Goal: Task Accomplishment & Management: Complete application form

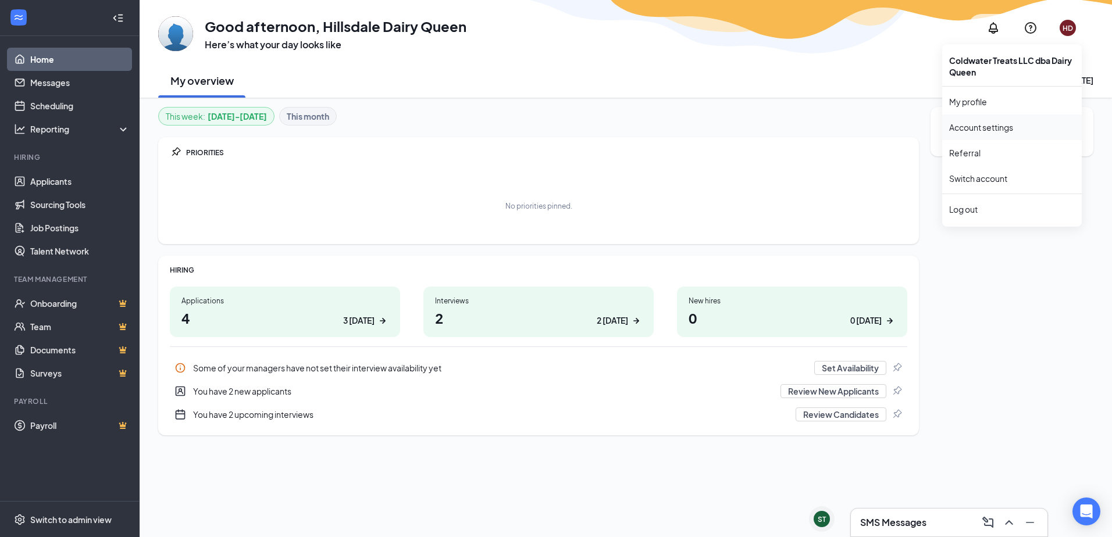
click at [998, 125] on link "Account settings" at bounding box center [1012, 128] width 126 height 12
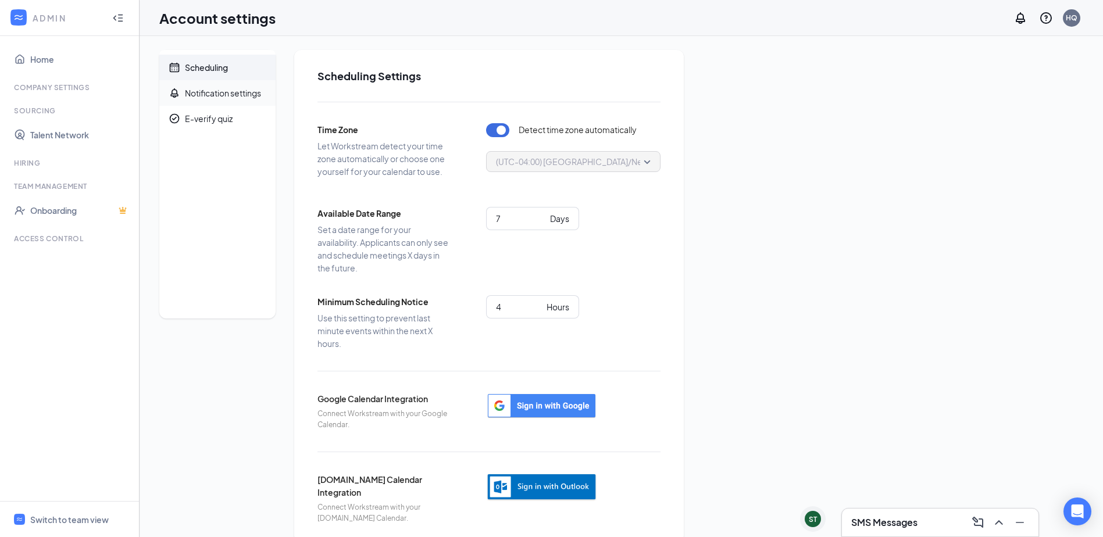
click at [230, 91] on div "Notification settings" at bounding box center [223, 93] width 76 height 12
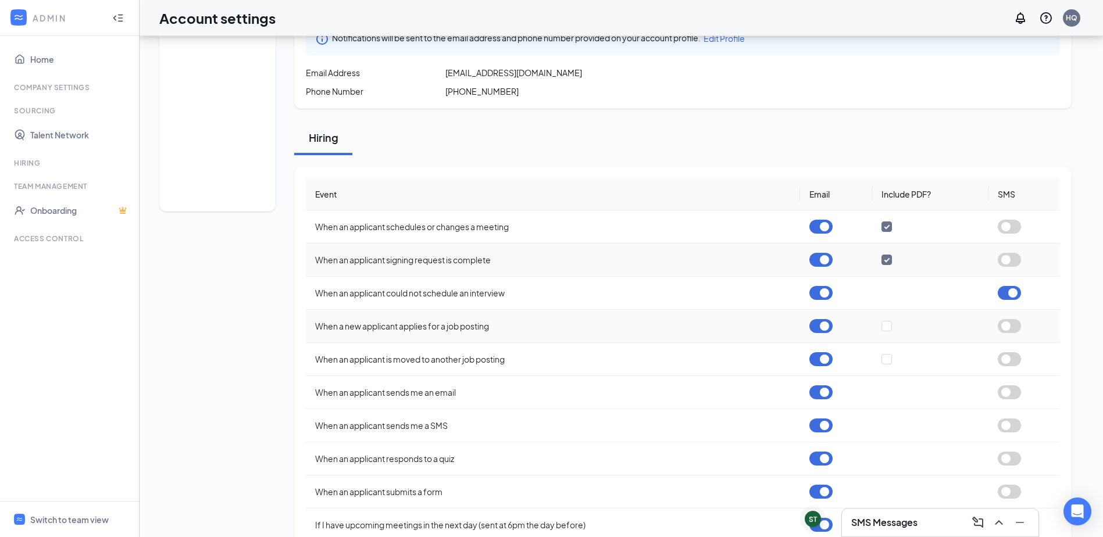
scroll to position [116, 0]
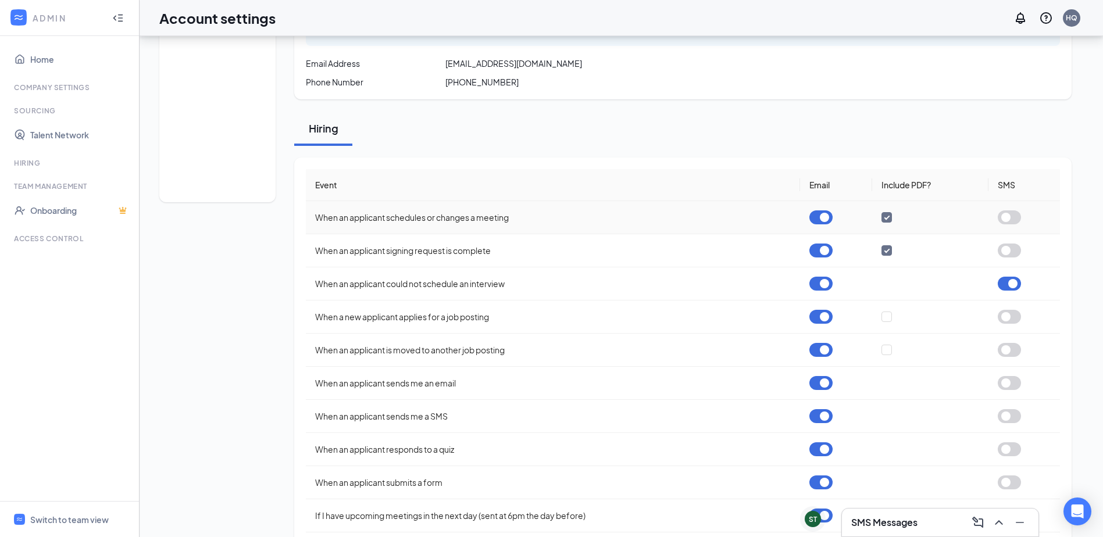
click at [827, 222] on button "button" at bounding box center [820, 217] width 23 height 14
click at [1010, 218] on button "button" at bounding box center [1009, 217] width 23 height 14
click at [826, 249] on button "button" at bounding box center [820, 251] width 23 height 14
click at [823, 283] on button "button" at bounding box center [820, 284] width 23 height 14
click at [817, 348] on button "button" at bounding box center [820, 350] width 23 height 14
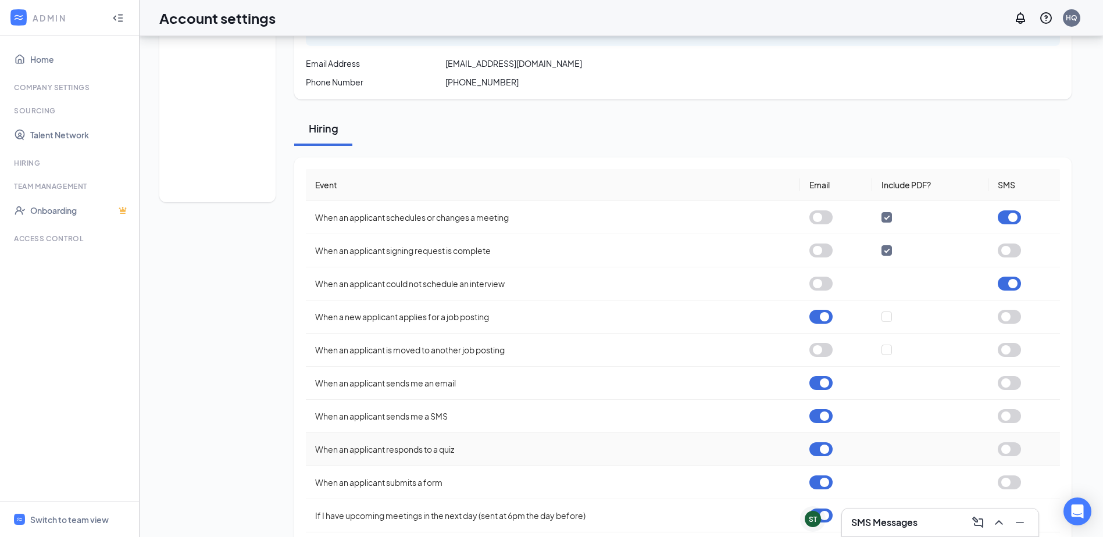
click at [823, 455] on button "button" at bounding box center [820, 449] width 23 height 14
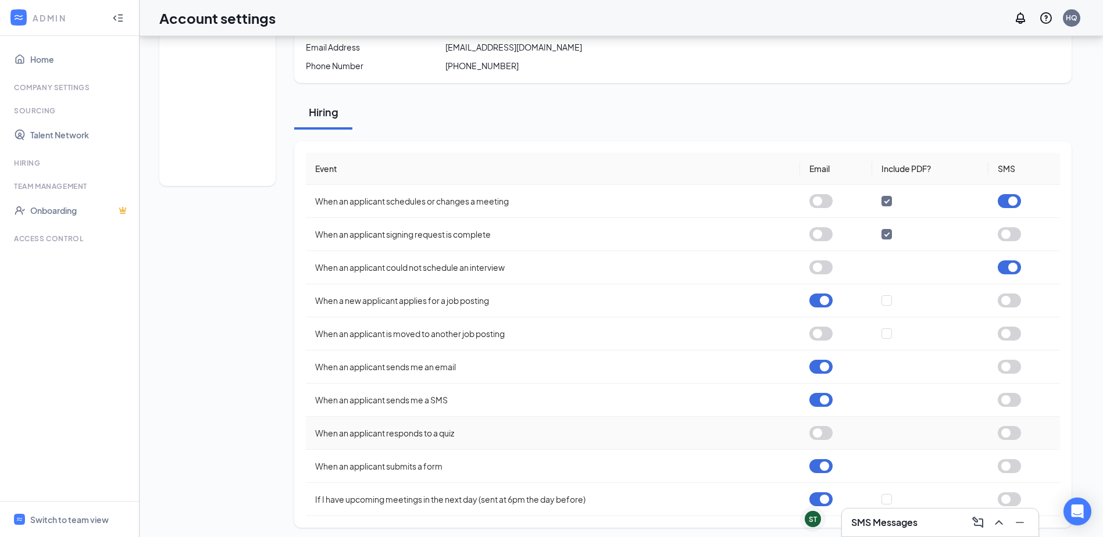
scroll to position [137, 0]
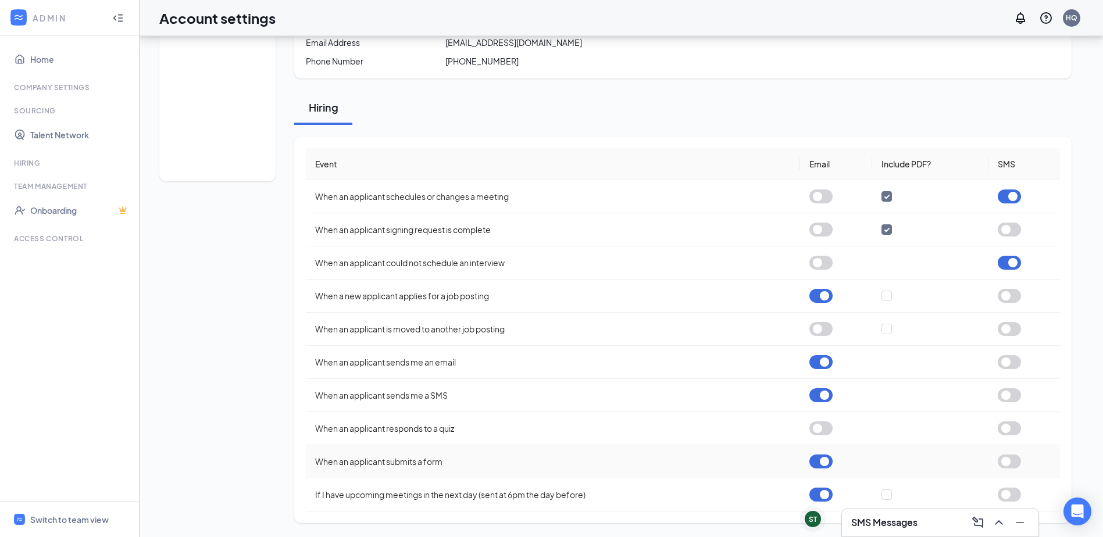
click at [830, 459] on button "button" at bounding box center [820, 462] width 23 height 14
click at [1013, 496] on button "button" at bounding box center [1009, 495] width 23 height 14
click at [1009, 297] on button "button" at bounding box center [1009, 296] width 23 height 14
click at [1007, 394] on button "button" at bounding box center [1009, 395] width 23 height 14
click at [1010, 397] on button "button" at bounding box center [1009, 395] width 23 height 14
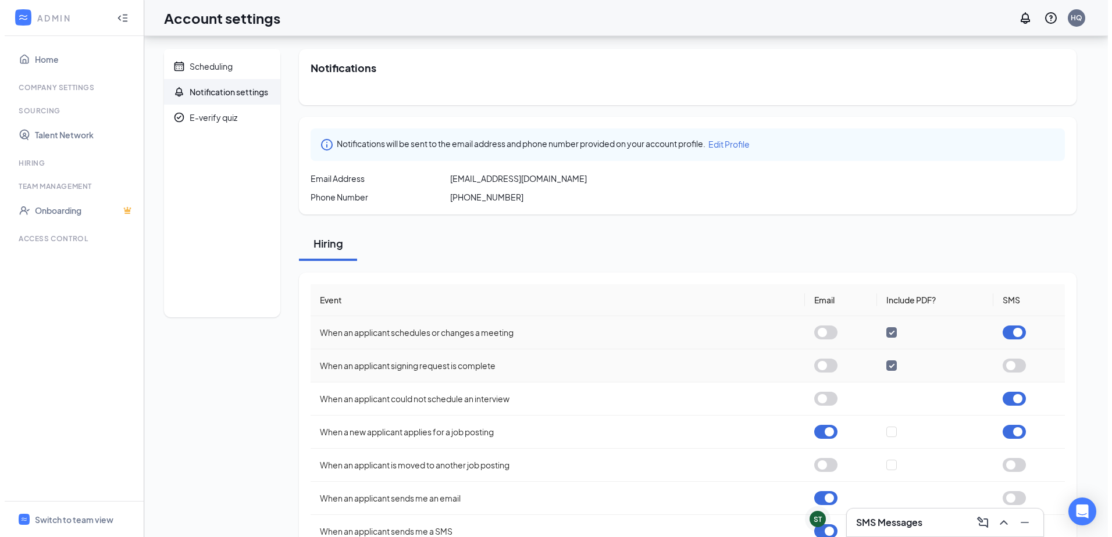
scroll to position [0, 0]
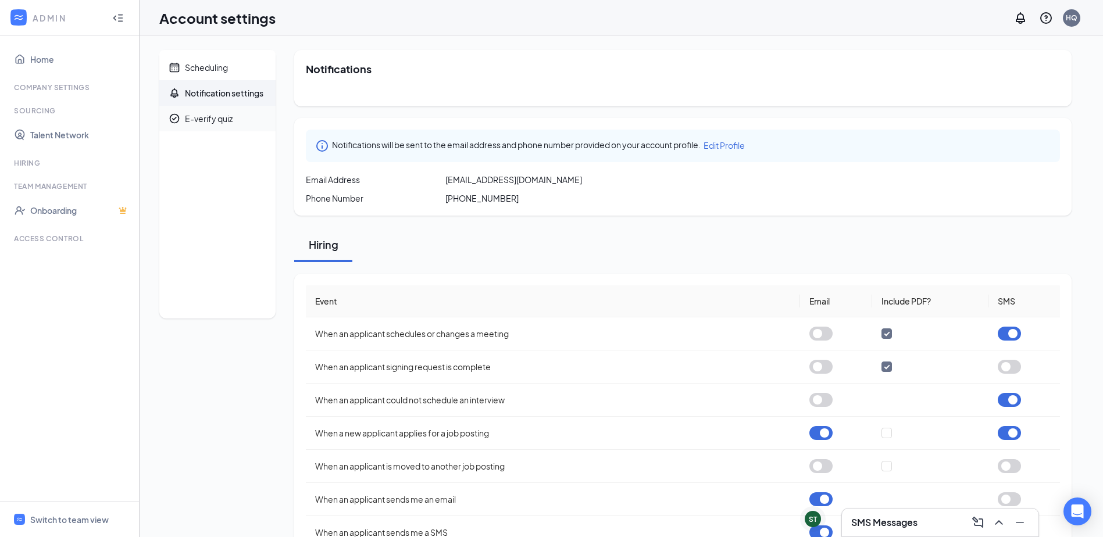
click at [208, 114] on div "E-verify quiz" at bounding box center [209, 119] width 48 height 12
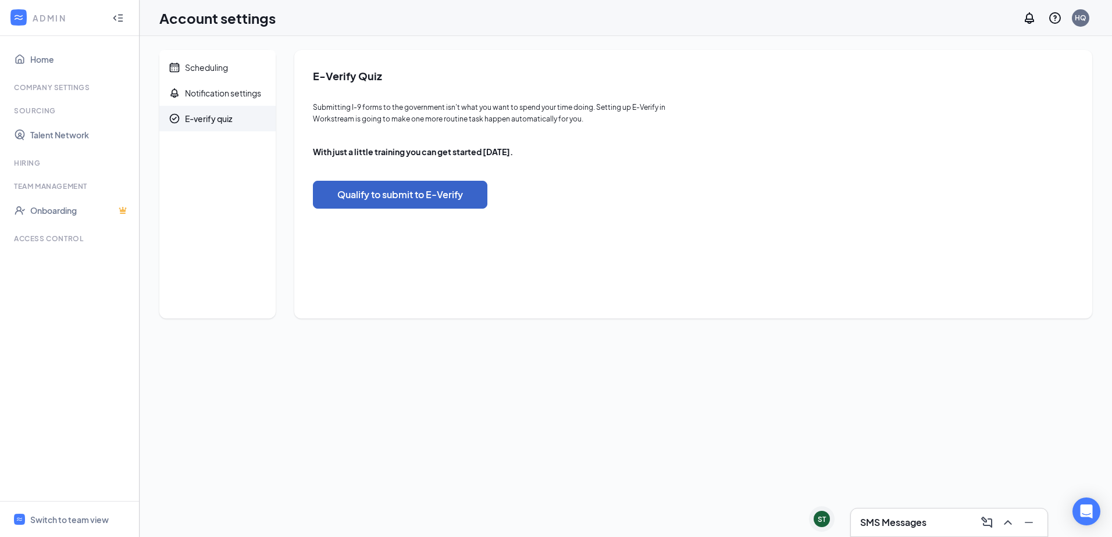
click at [362, 198] on button "Qualify to submit to E-Verify" at bounding box center [400, 195] width 174 height 28
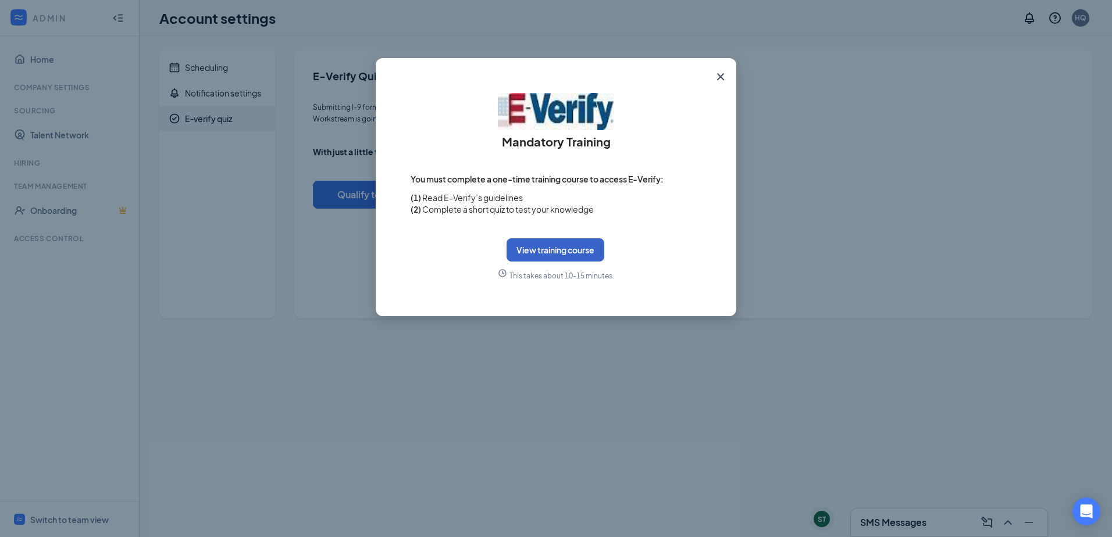
click at [566, 248] on button "View training course" at bounding box center [555, 249] width 98 height 23
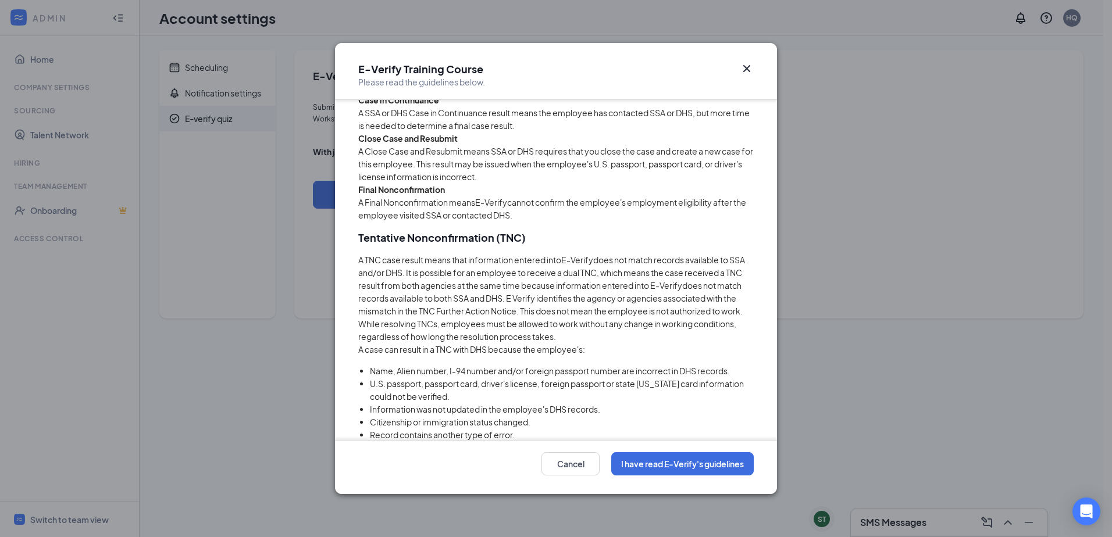
scroll to position [3077, 0]
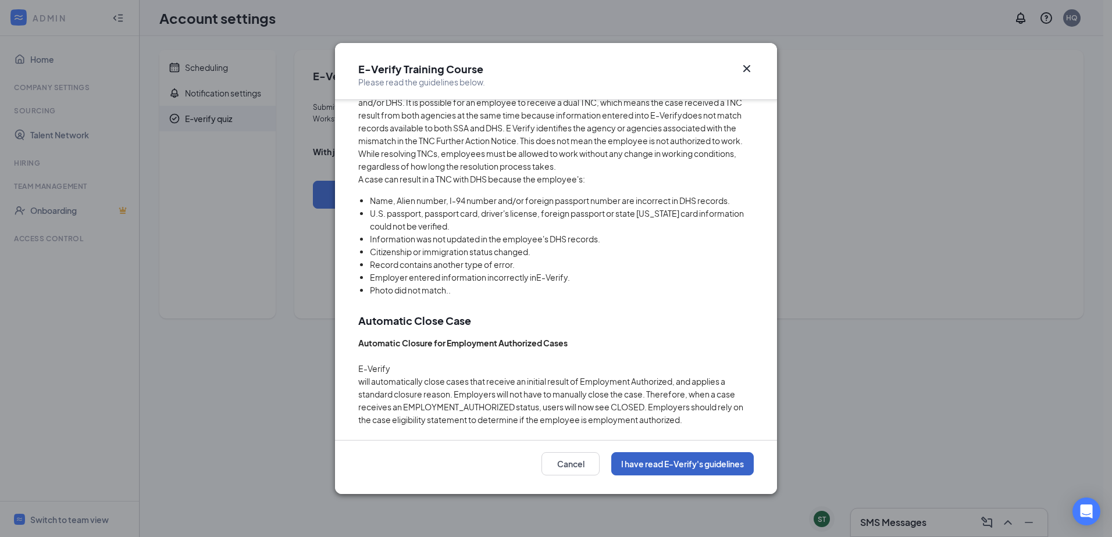
click at [676, 472] on button "I have read E-Verify's guidelines" at bounding box center [682, 463] width 142 height 23
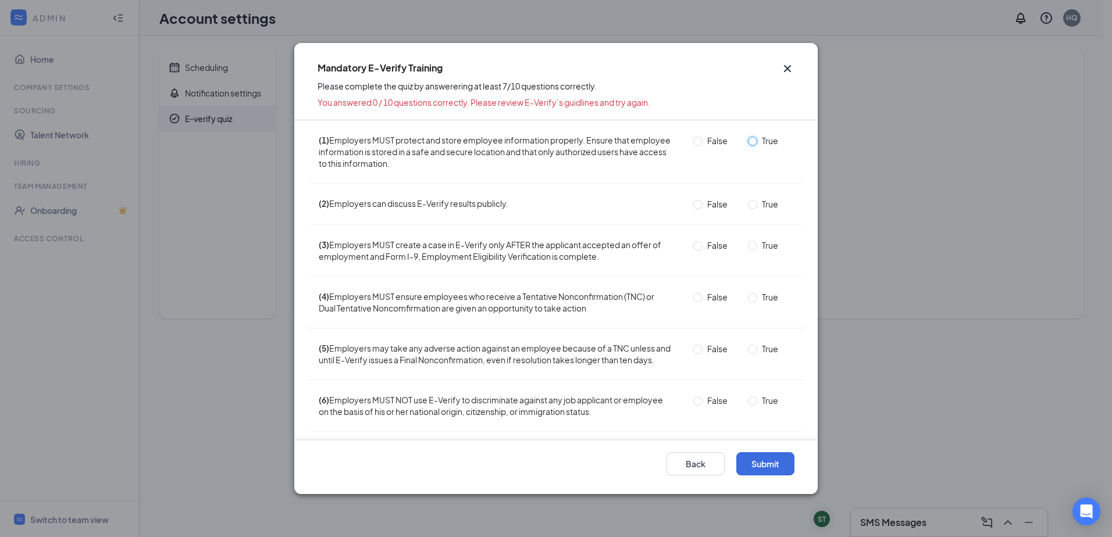
click at [748, 144] on input "True" at bounding box center [752, 141] width 9 height 9
radio input "true"
click at [695, 205] on input "False" at bounding box center [697, 204] width 9 height 9
radio input "true"
click at [748, 246] on input "True" at bounding box center [752, 245] width 9 height 9
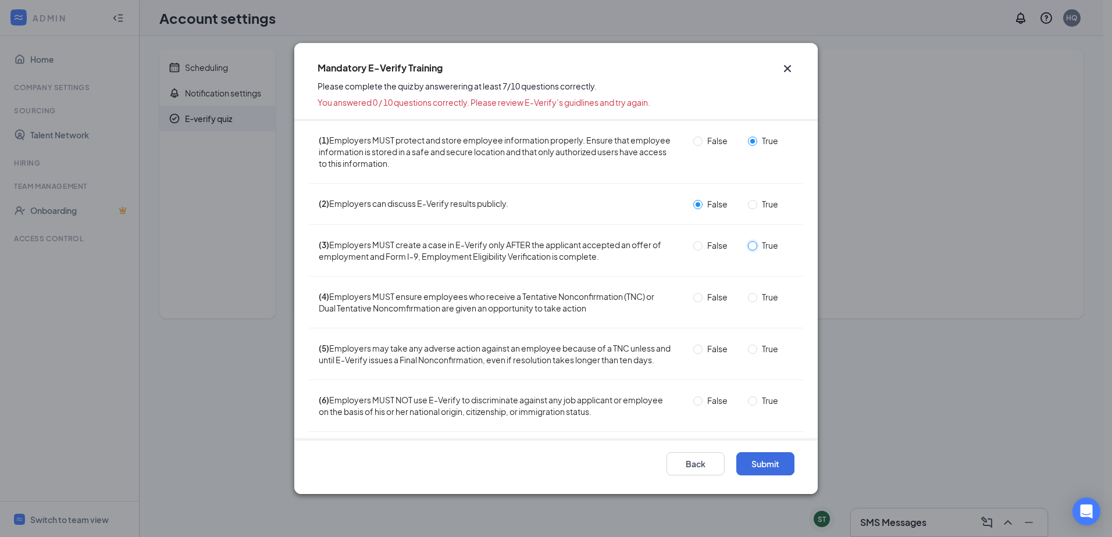
radio input "true"
click at [748, 299] on input "True" at bounding box center [752, 297] width 9 height 9
radio input "true"
click at [694, 346] on input "False" at bounding box center [697, 349] width 9 height 9
radio input "true"
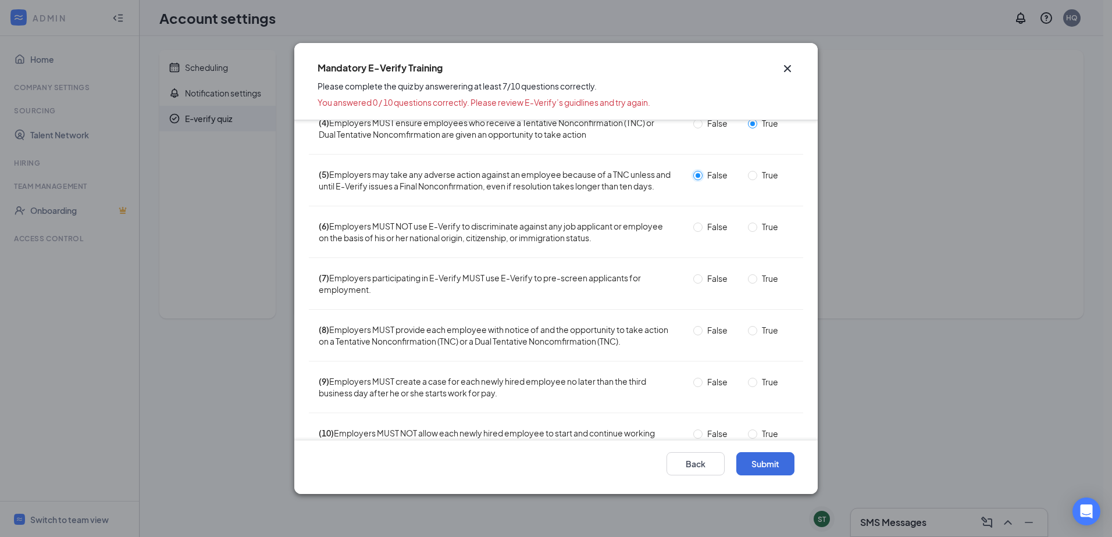
scroll to position [174, 0]
click at [758, 233] on span "True" at bounding box center [770, 226] width 26 height 13
click at [757, 231] on input "True" at bounding box center [752, 226] width 9 height 9
radio input "true"
click at [702, 284] on span "False" at bounding box center [717, 277] width 30 height 13
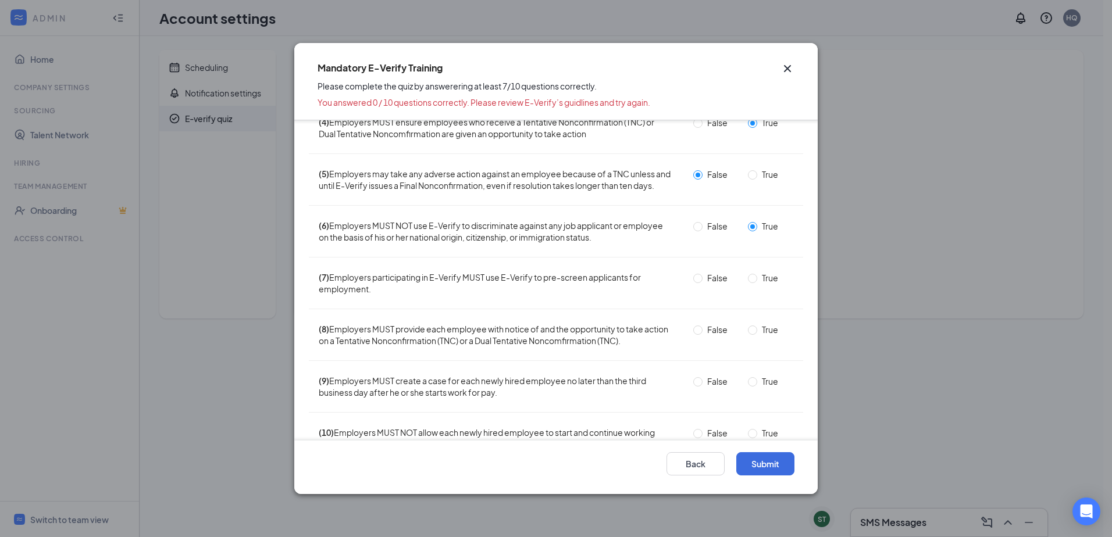
click at [696, 283] on input "False" at bounding box center [697, 278] width 9 height 9
radio input "true"
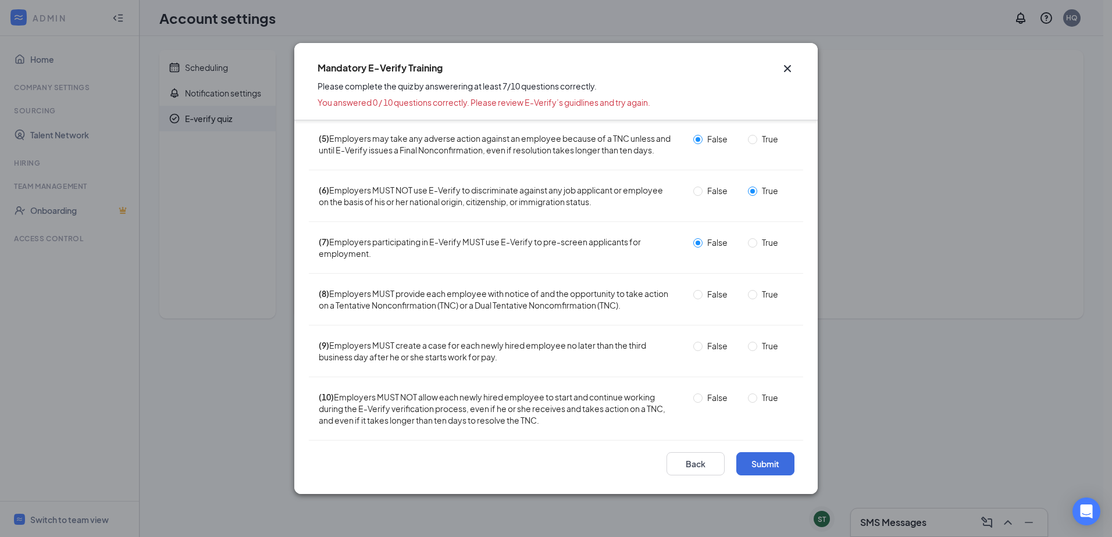
click at [757, 296] on span "True" at bounding box center [770, 294] width 26 height 13
click at [752, 296] on input "True" at bounding box center [752, 294] width 9 height 9
radio input "true"
click at [748, 348] on input "True" at bounding box center [752, 346] width 9 height 9
radio input "true"
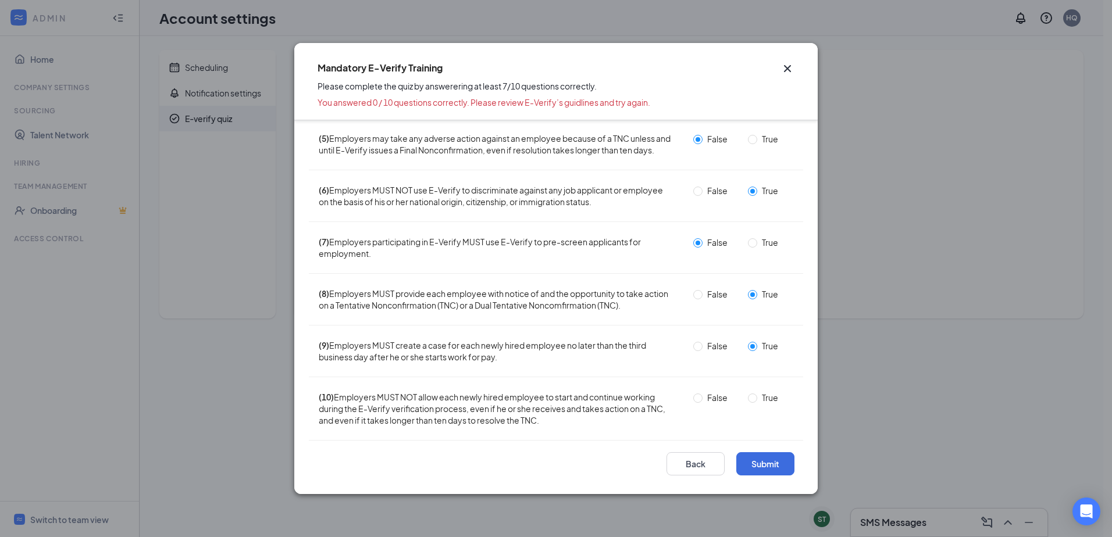
click at [757, 397] on span "True" at bounding box center [770, 397] width 26 height 13
click at [753, 397] on input "True" at bounding box center [752, 398] width 9 height 9
radio input "true"
click at [702, 402] on span "False" at bounding box center [717, 397] width 30 height 13
click at [699, 402] on input "False" at bounding box center [697, 398] width 9 height 9
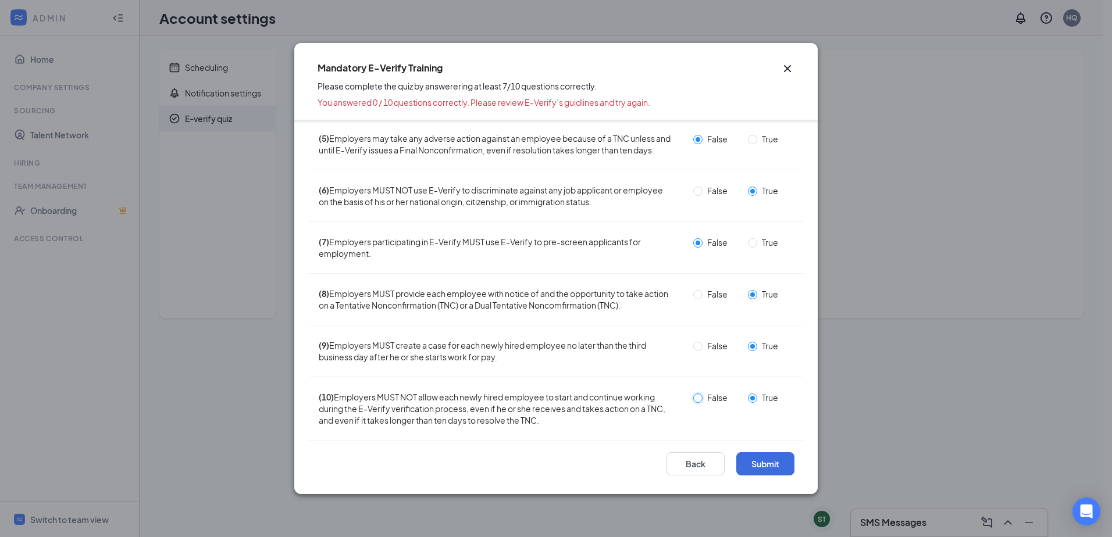
radio input "true"
click at [748, 394] on input "True" at bounding box center [752, 398] width 9 height 9
radio input "true"
click at [755, 461] on button "Submit" at bounding box center [765, 463] width 58 height 23
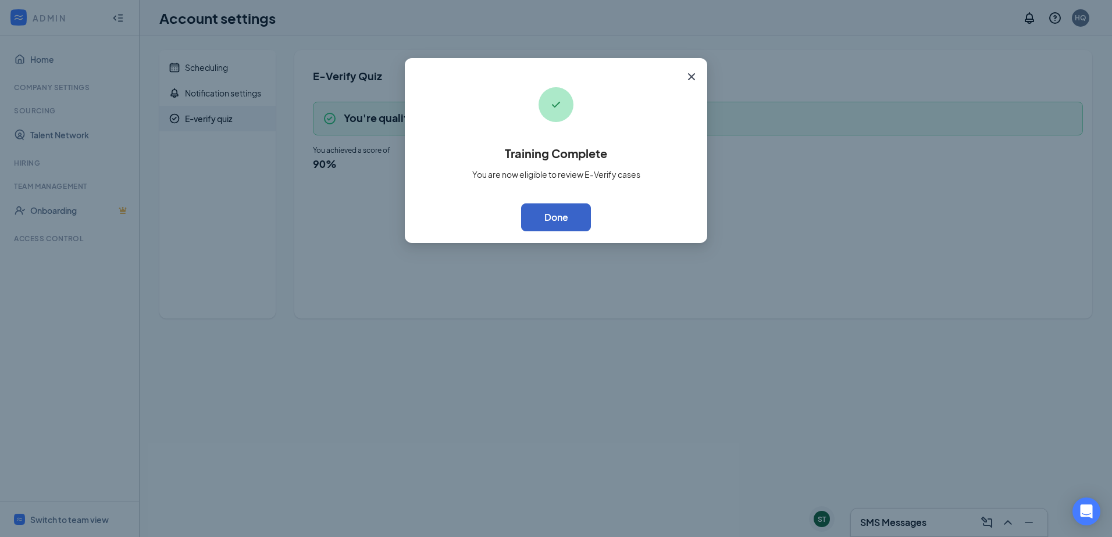
click at [563, 218] on button "Done" at bounding box center [556, 217] width 70 height 28
